Goal: Information Seeking & Learning: Learn about a topic

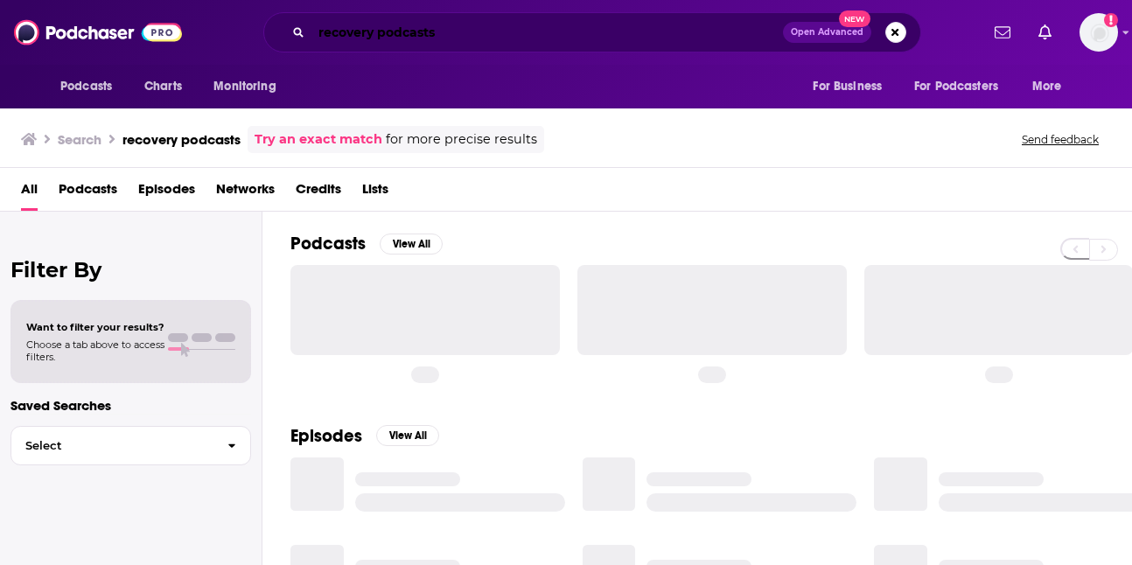
click at [506, 29] on input "recovery podcasts" at bounding box center [547, 32] width 472 height 28
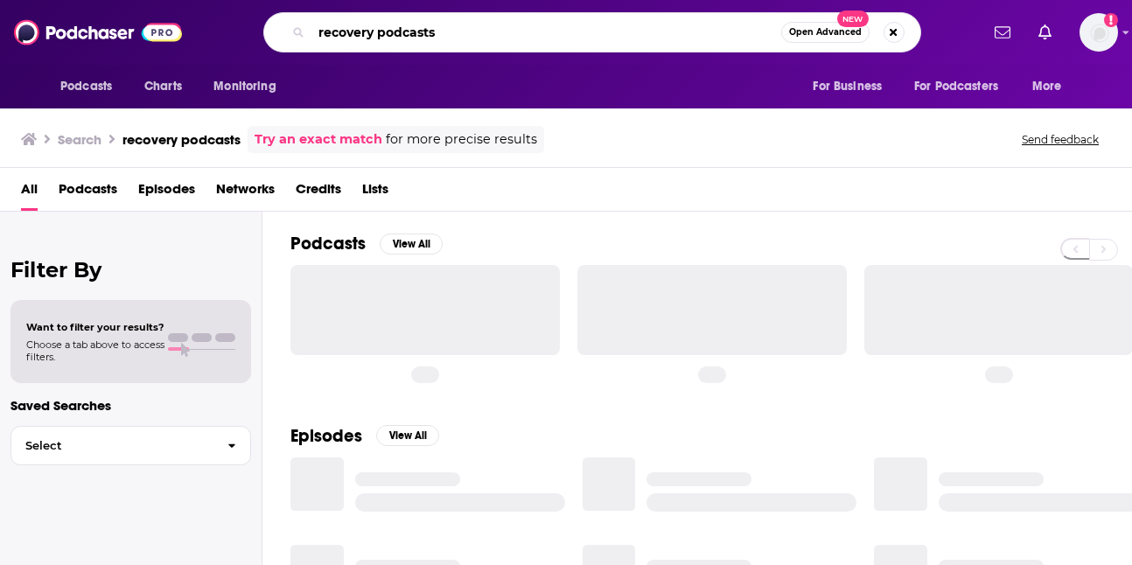
click at [506, 29] on input "recovery podcasts" at bounding box center [546, 32] width 470 height 28
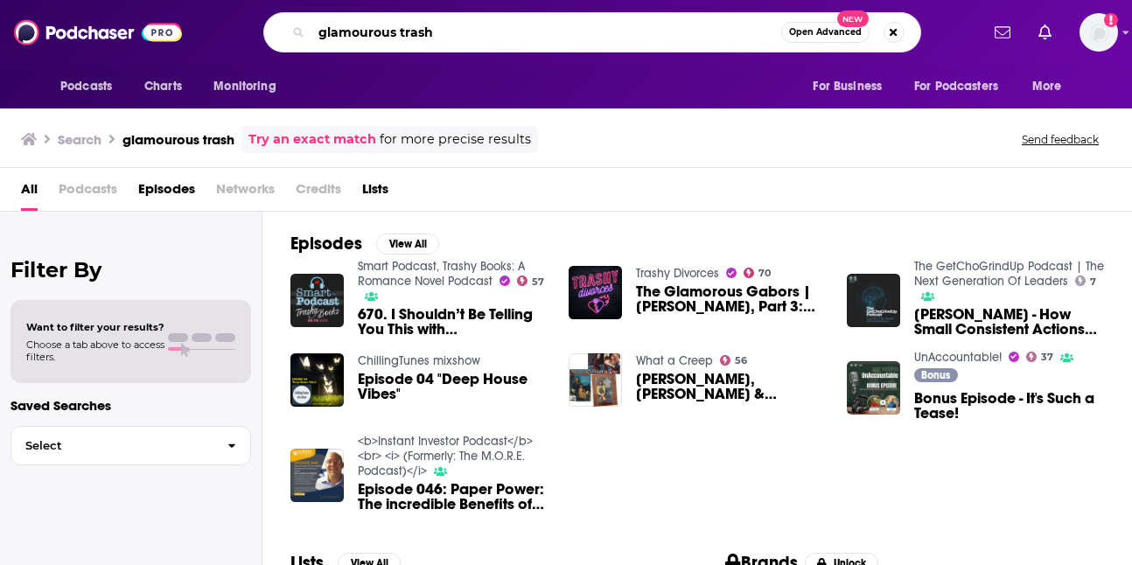
click at [333, 34] on input "glamourous trash" at bounding box center [546, 32] width 470 height 28
type input "glamorous trash"
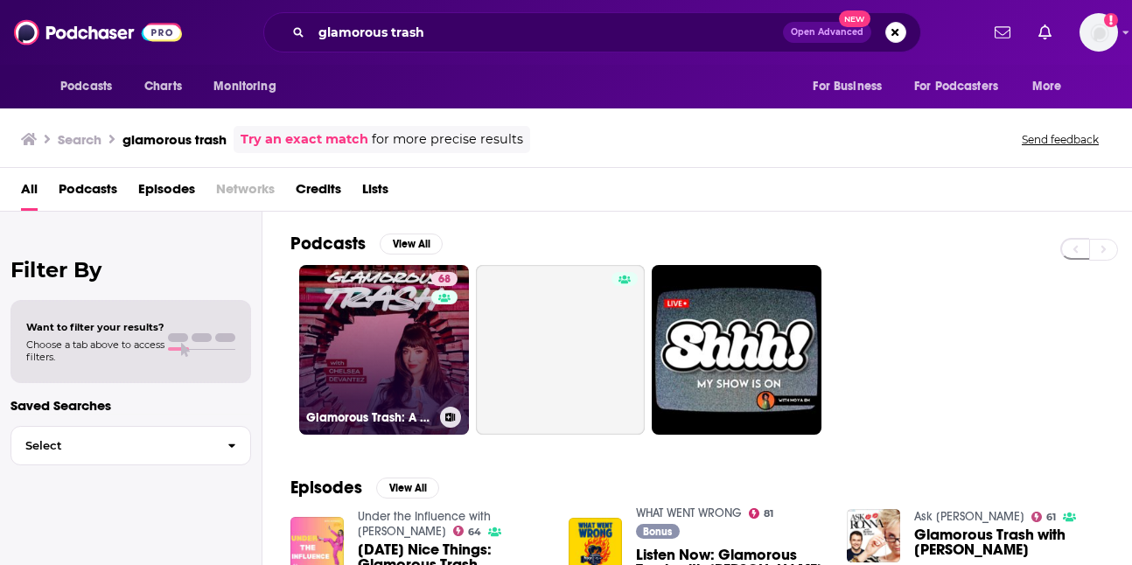
click at [433, 353] on div "68" at bounding box center [446, 339] width 31 height 135
